Goal: Task Accomplishment & Management: Complete application form

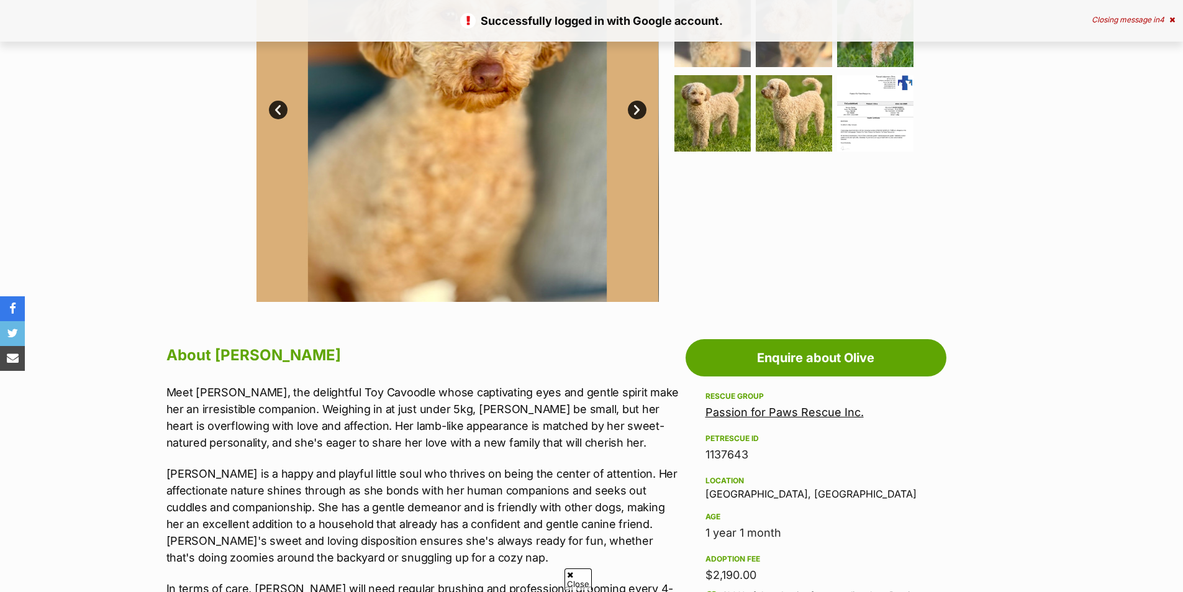
scroll to position [559, 0]
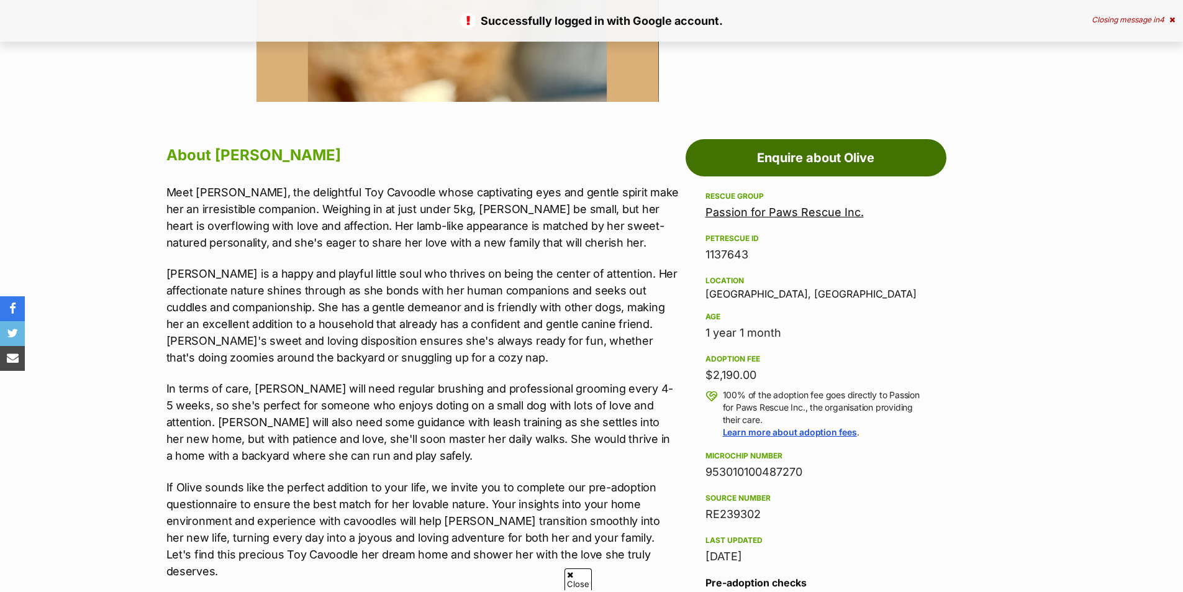
click at [776, 167] on link "Enquire about Olive" at bounding box center [815, 157] width 261 height 37
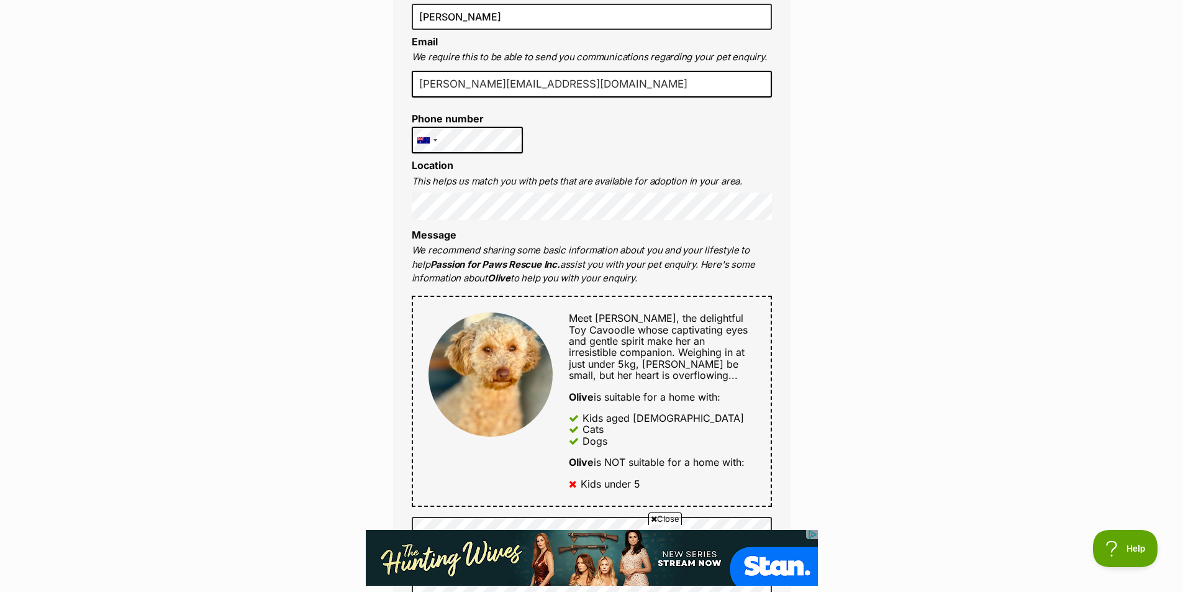
click at [327, 264] on div "Enquire about Olive Want to increase your chances of a successful enquiry? Upda…" at bounding box center [591, 504] width 1183 height 1540
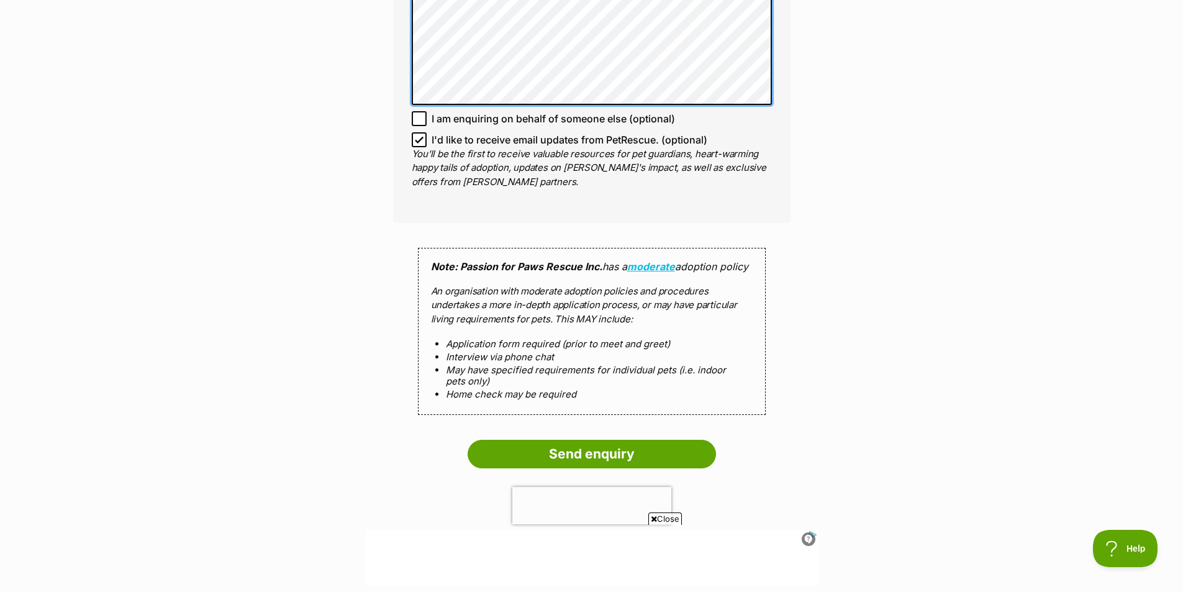
scroll to position [1293, 0]
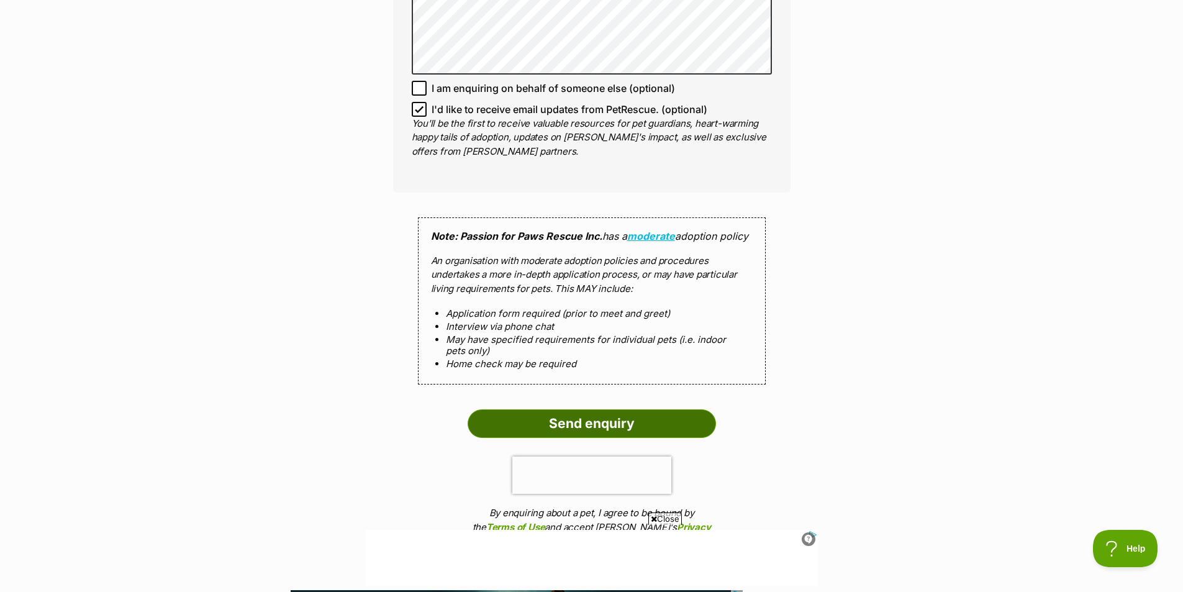
click at [538, 433] on input "Send enquiry" at bounding box center [591, 423] width 248 height 29
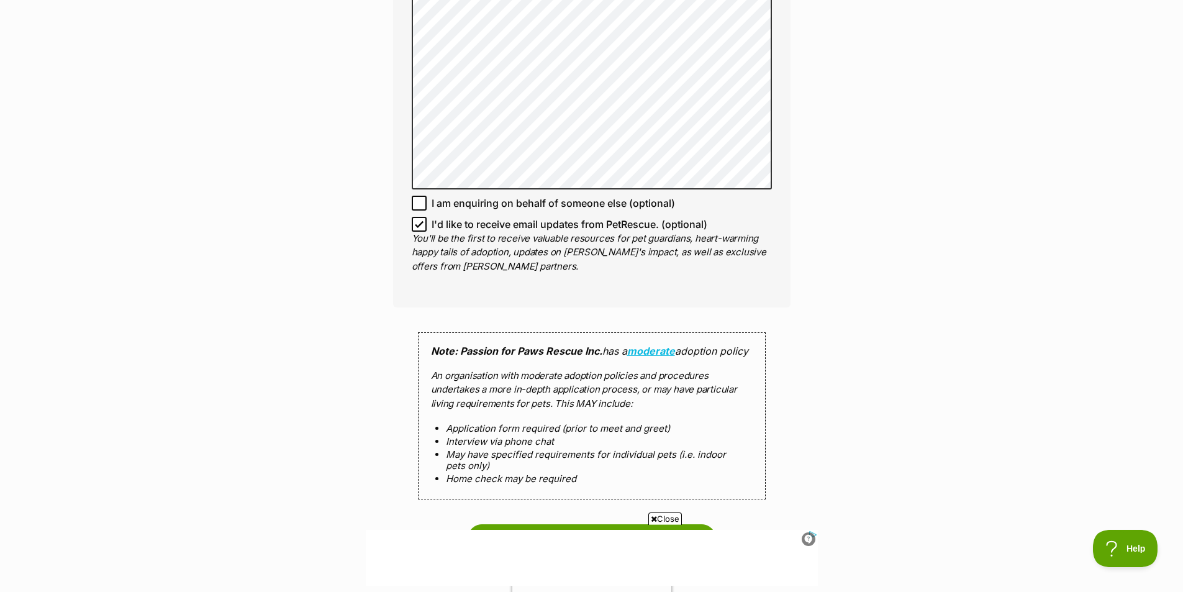
scroll to position [1366, 0]
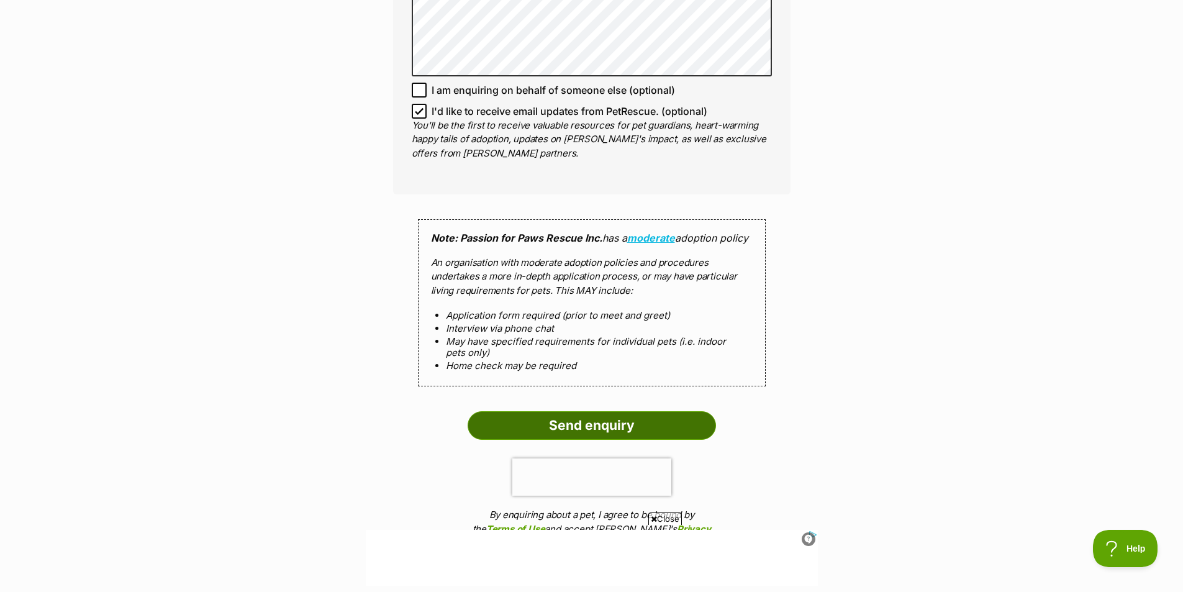
click at [611, 429] on input "Send enquiry" at bounding box center [591, 425] width 248 height 29
